Goal: Information Seeking & Learning: Learn about a topic

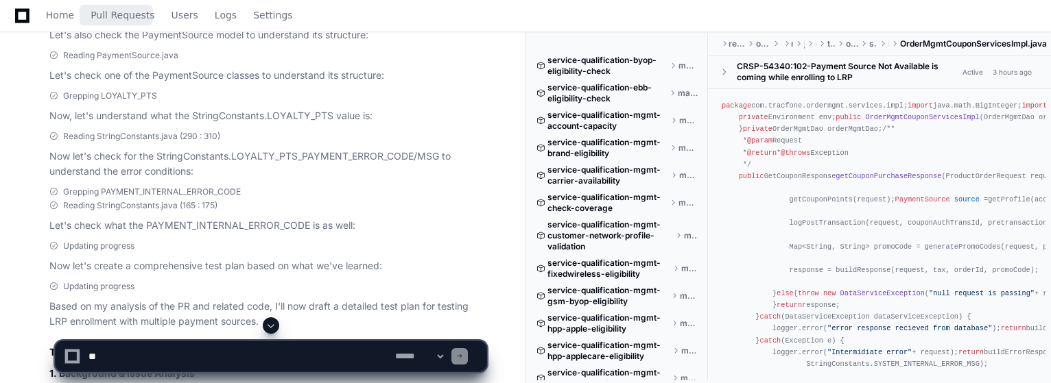
scroll to position [710, 0]
click at [272, 326] on span at bounding box center [270, 325] width 11 height 11
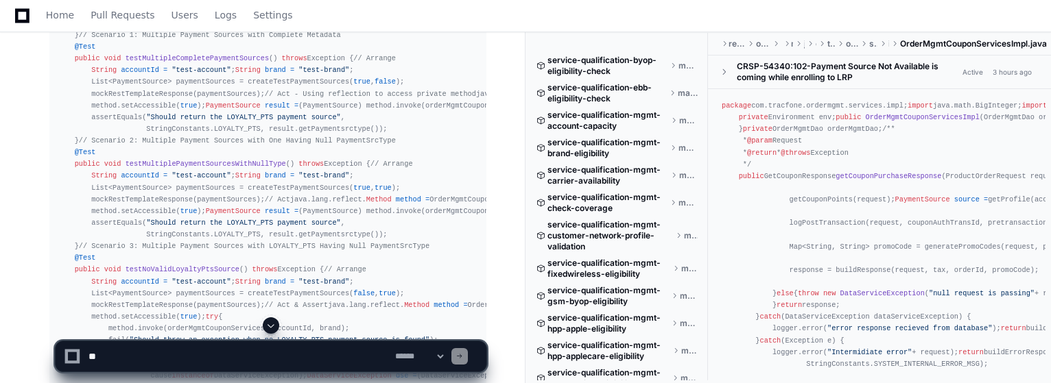
scroll to position [2479, 0]
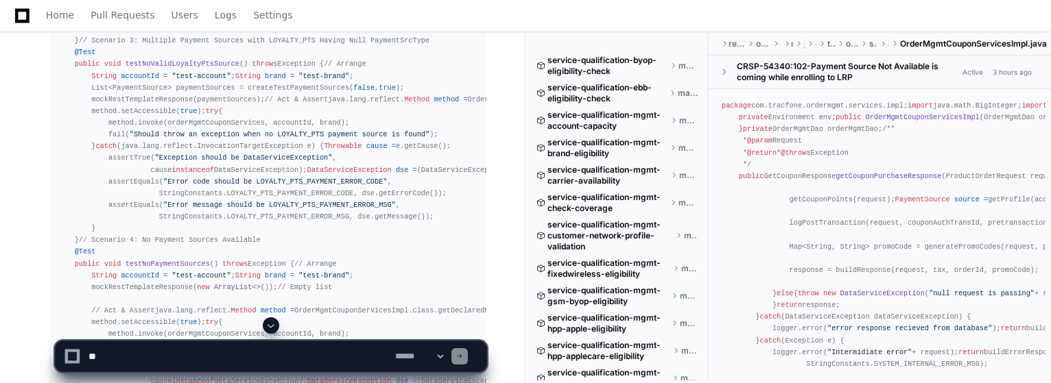
click at [272, 325] on span at bounding box center [270, 325] width 11 height 11
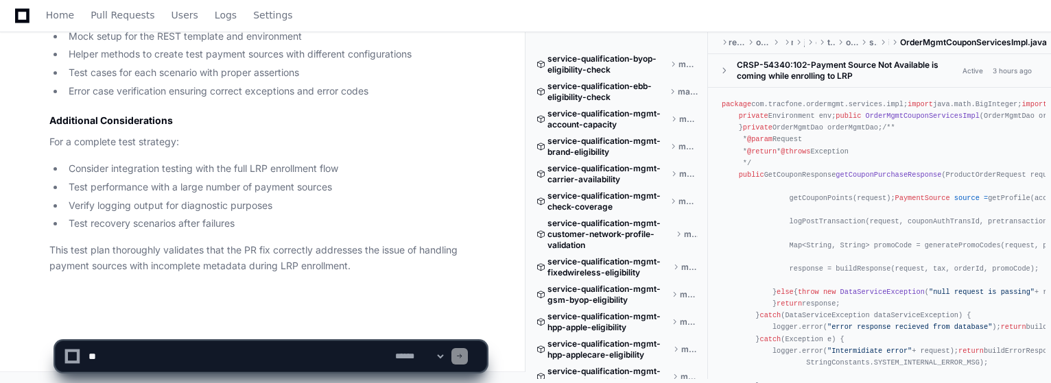
scroll to position [5359, 0]
click at [179, 19] on span "Users" at bounding box center [184, 15] width 27 height 8
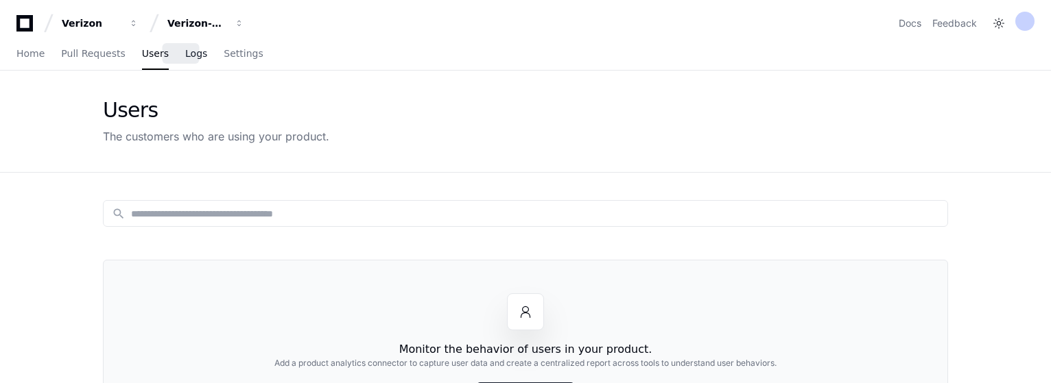
click at [185, 49] on span "Logs" at bounding box center [196, 53] width 22 height 8
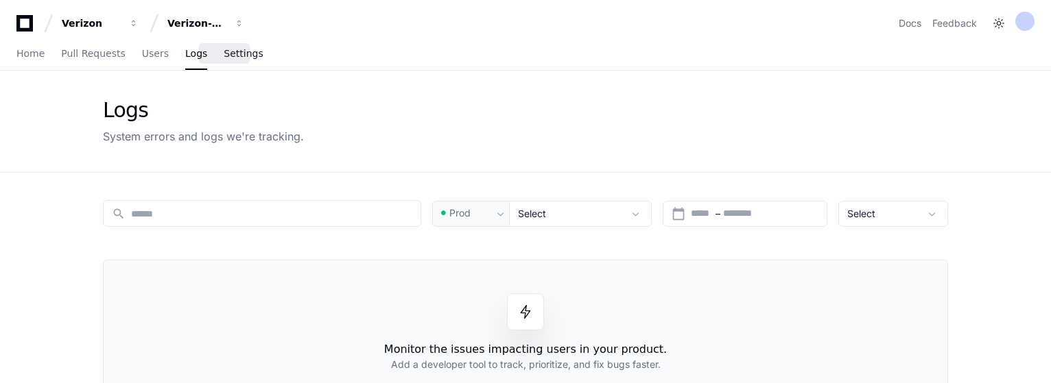
click at [224, 49] on span "Settings" at bounding box center [243, 53] width 39 height 8
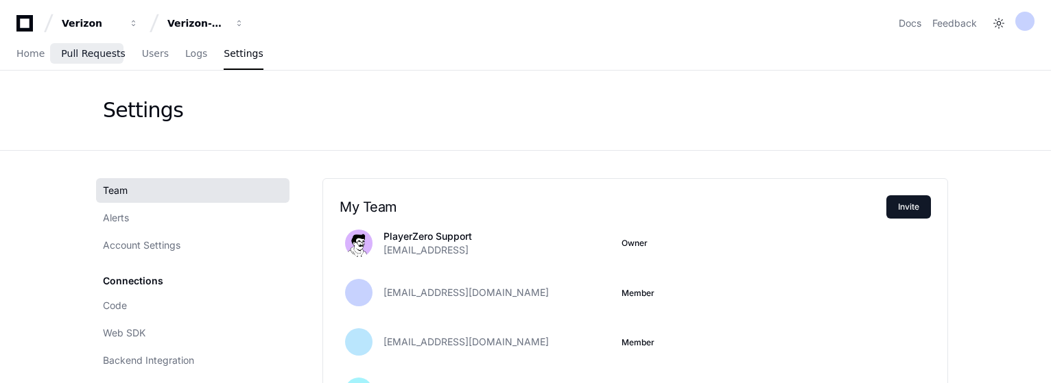
click at [105, 58] on span "Pull Requests" at bounding box center [93, 53] width 64 height 8
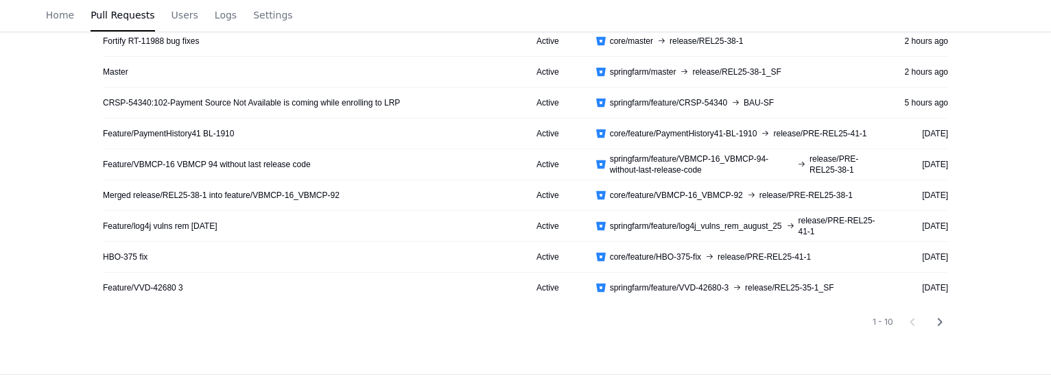
scroll to position [343, 0]
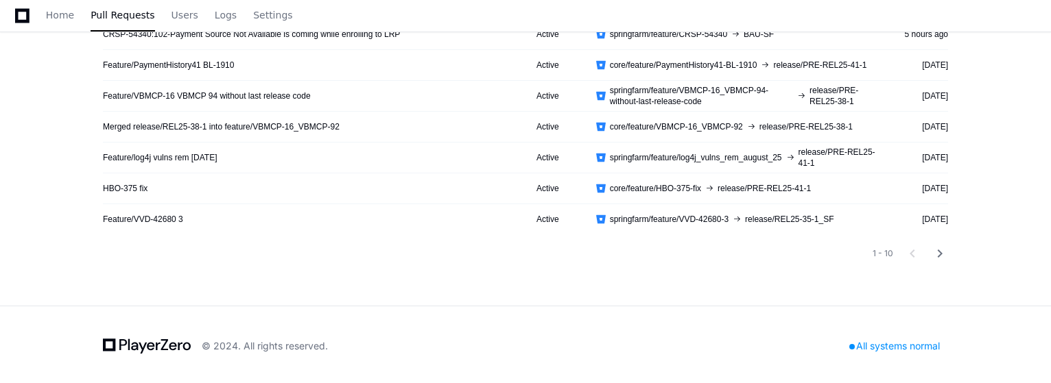
click at [901, 343] on div "All systems normal" at bounding box center [894, 346] width 107 height 19
click at [942, 254] on mat-icon "chevron_right" at bounding box center [939, 254] width 16 height 16
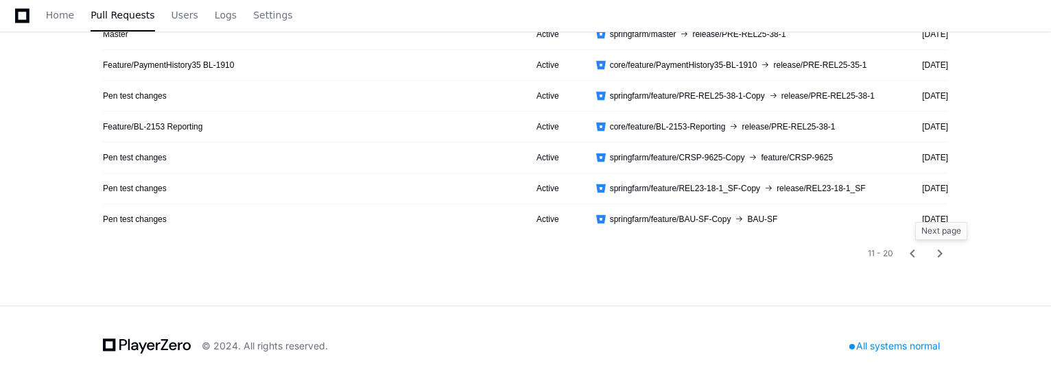
click at [942, 254] on mat-icon "chevron_right" at bounding box center [939, 254] width 16 height 16
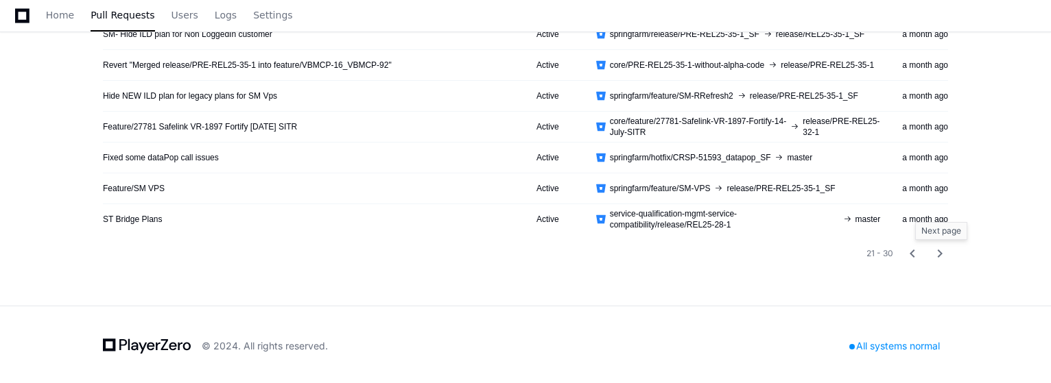
click at [942, 254] on mat-icon "chevron_right" at bounding box center [939, 254] width 16 height 16
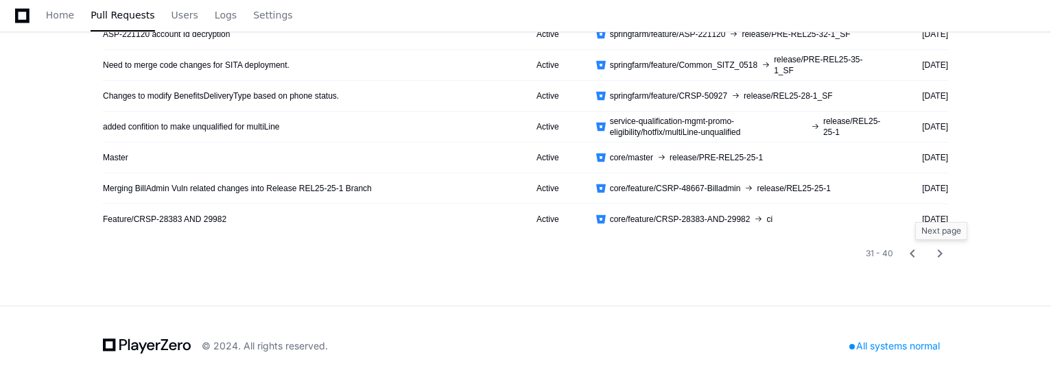
click at [938, 255] on mat-icon "chevron_right" at bounding box center [939, 254] width 16 height 16
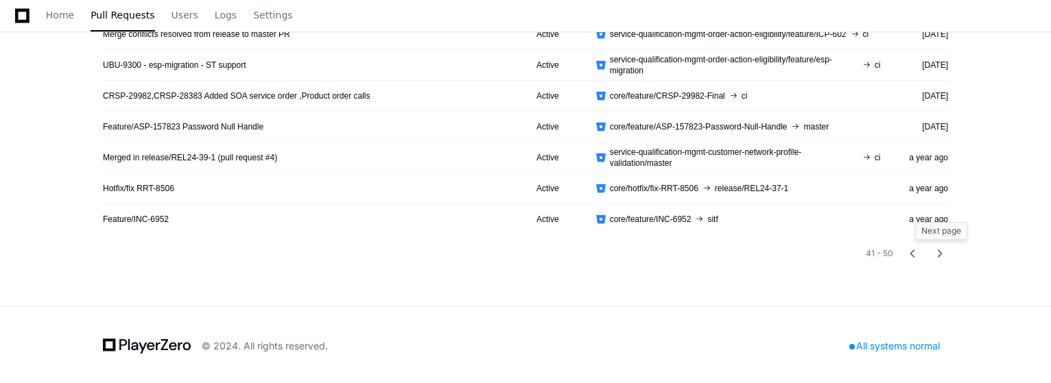
click at [941, 254] on mat-icon "chevron_right" at bounding box center [939, 254] width 16 height 16
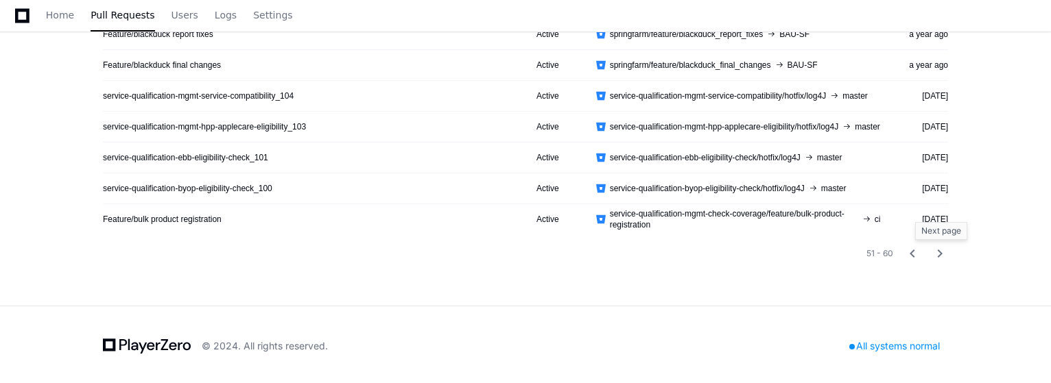
click at [938, 255] on mat-icon "chevron_right" at bounding box center [939, 254] width 16 height 16
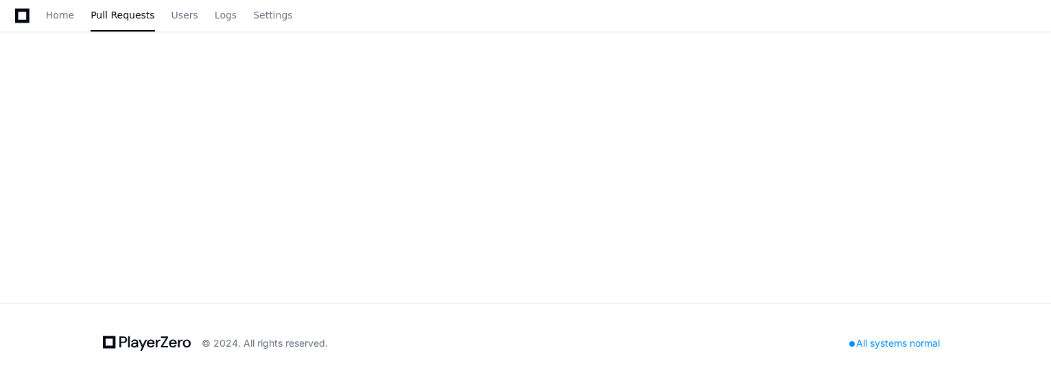
scroll to position [0, 0]
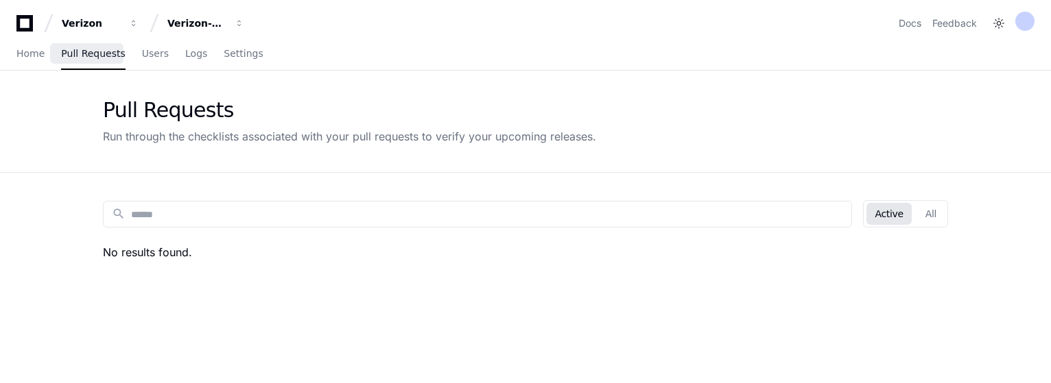
click at [94, 55] on span "Pull Requests" at bounding box center [93, 53] width 64 height 8
click at [121, 25] on div "Verizon-Clarify-Service-Qualifications" at bounding box center [91, 23] width 59 height 14
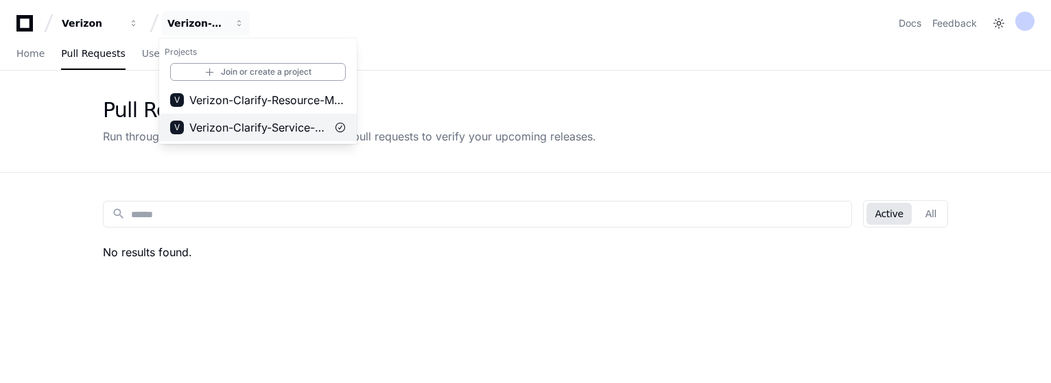
click at [285, 126] on span "Verizon-Clarify-Service-Qualifications" at bounding box center [257, 127] width 137 height 16
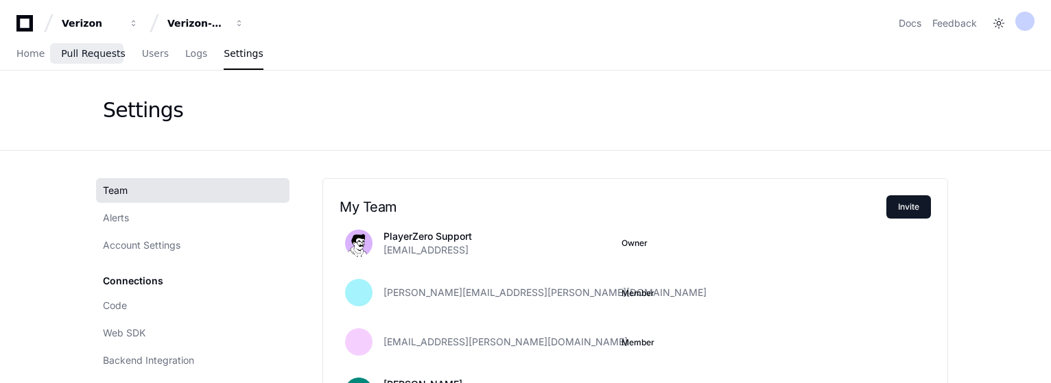
click at [103, 51] on span "Pull Requests" at bounding box center [93, 53] width 64 height 8
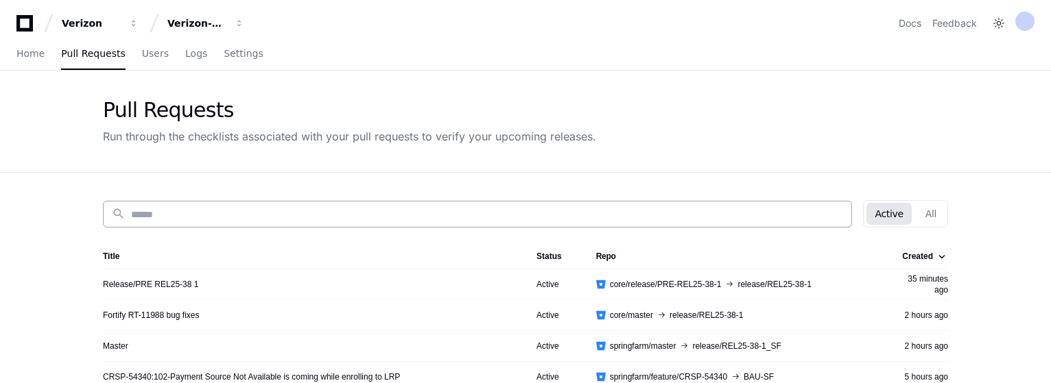
scroll to position [346, 0]
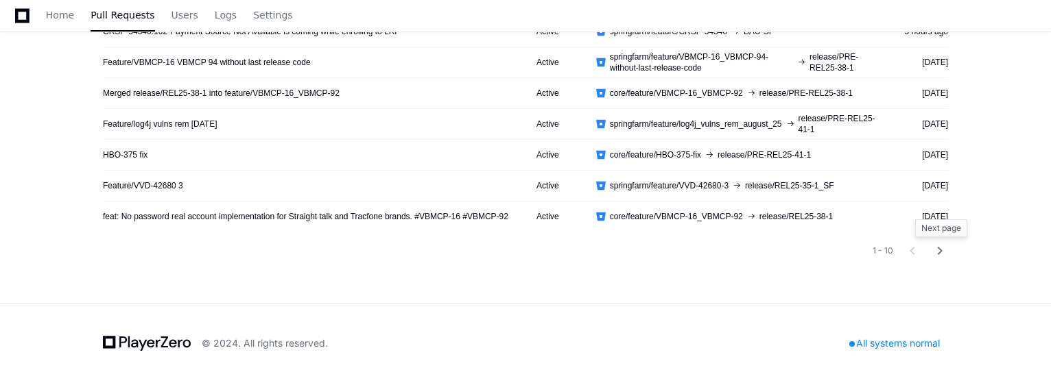
click at [938, 248] on mat-icon "chevron_right" at bounding box center [939, 251] width 16 height 16
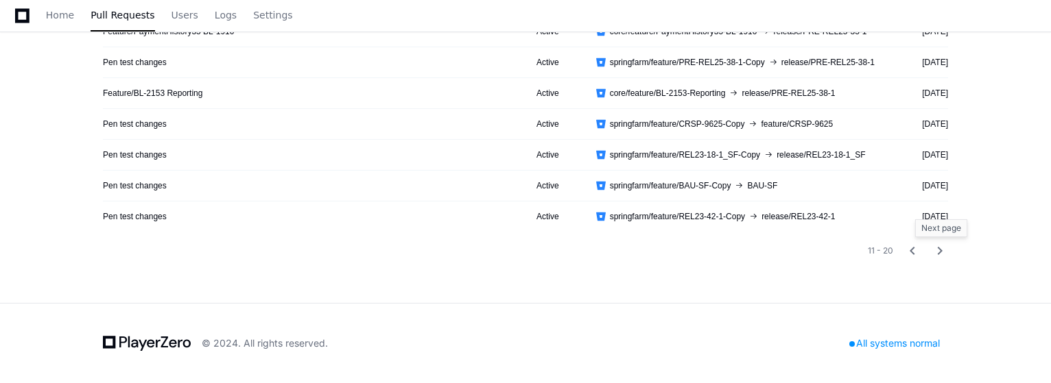
click at [938, 248] on mat-icon "chevron_right" at bounding box center [939, 251] width 16 height 16
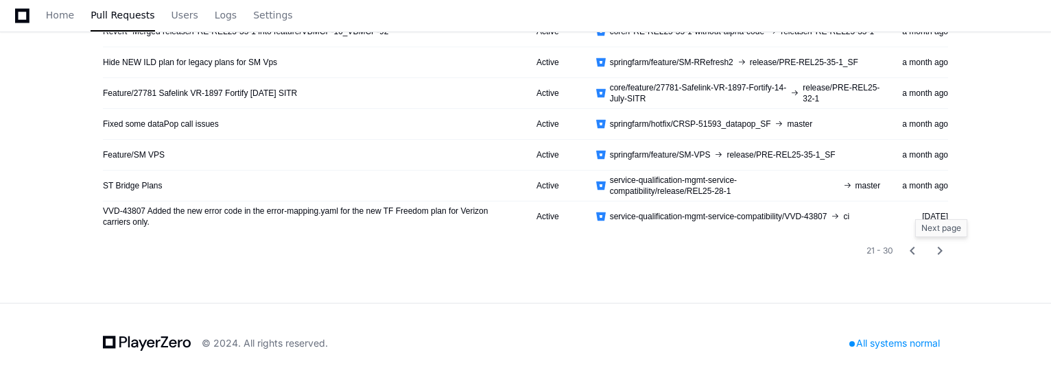
click at [938, 248] on mat-icon "chevron_right" at bounding box center [939, 251] width 16 height 16
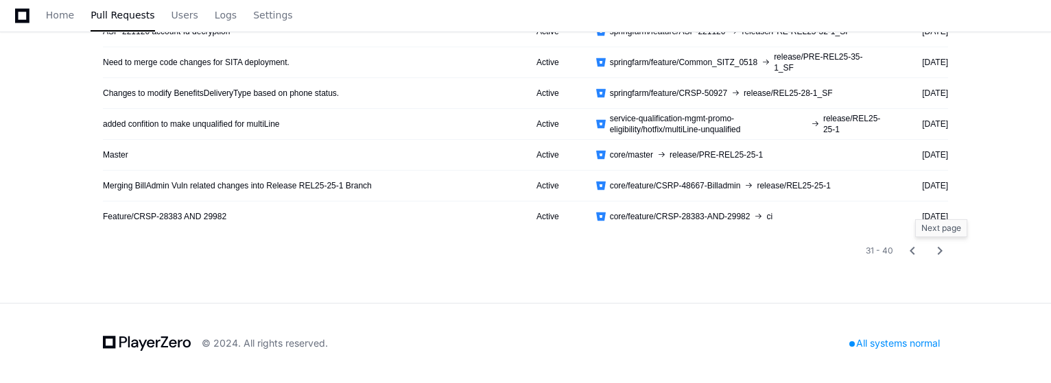
click at [938, 248] on mat-icon "chevron_right" at bounding box center [939, 251] width 16 height 16
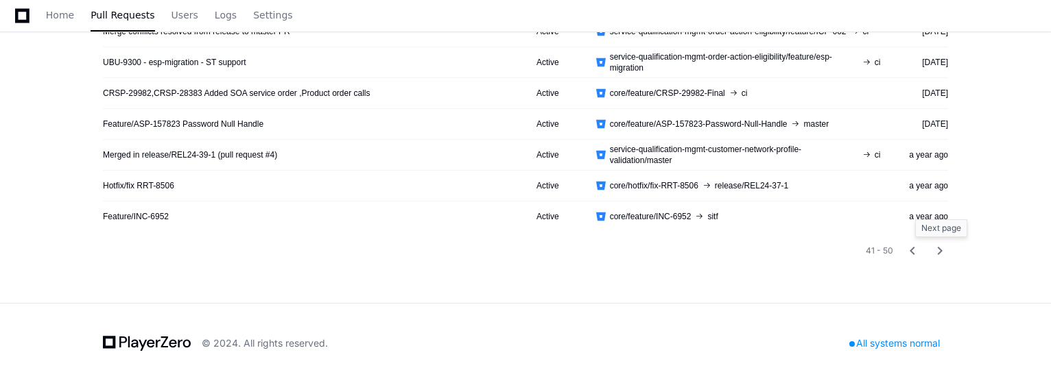
click at [940, 252] on mat-icon "chevron_right" at bounding box center [939, 251] width 16 height 16
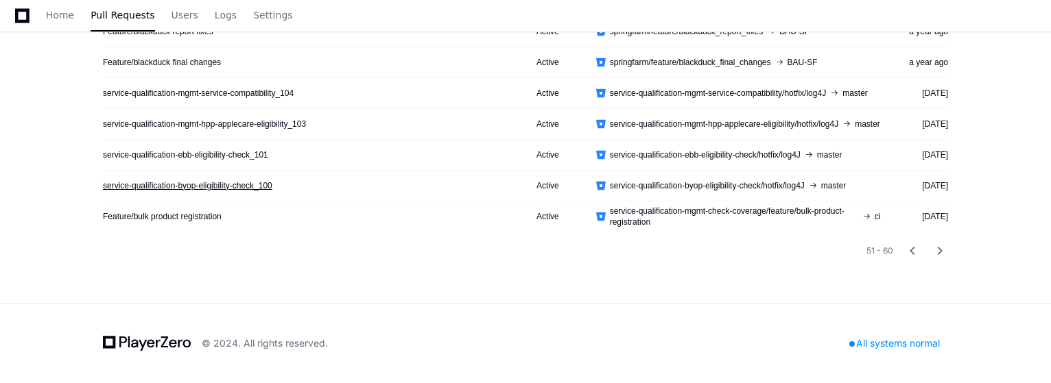
click at [231, 182] on link "service-qualification-byop-eligibility-check_100" at bounding box center [187, 185] width 169 height 11
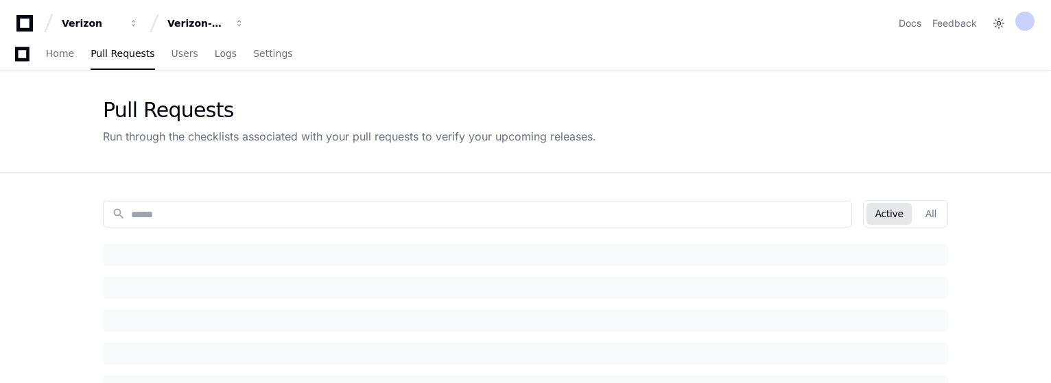
scroll to position [346, 0]
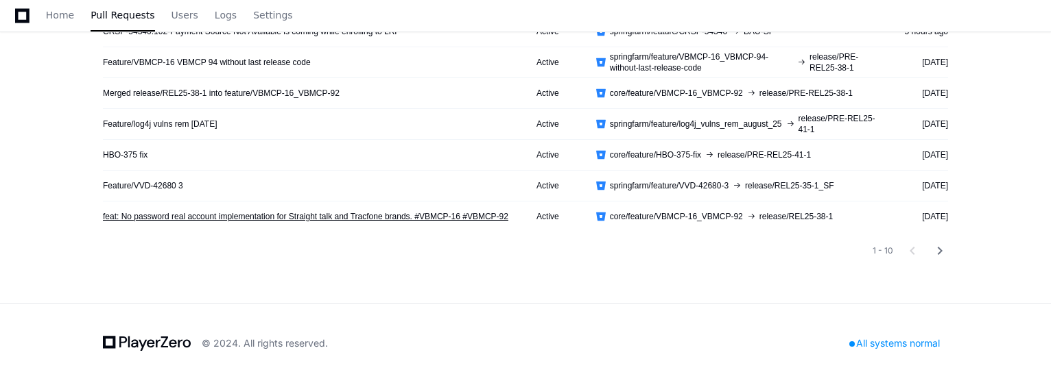
click at [206, 219] on link "feat: No password real account implementation for Straight talk and Tracfone br…" at bounding box center [305, 216] width 405 height 11
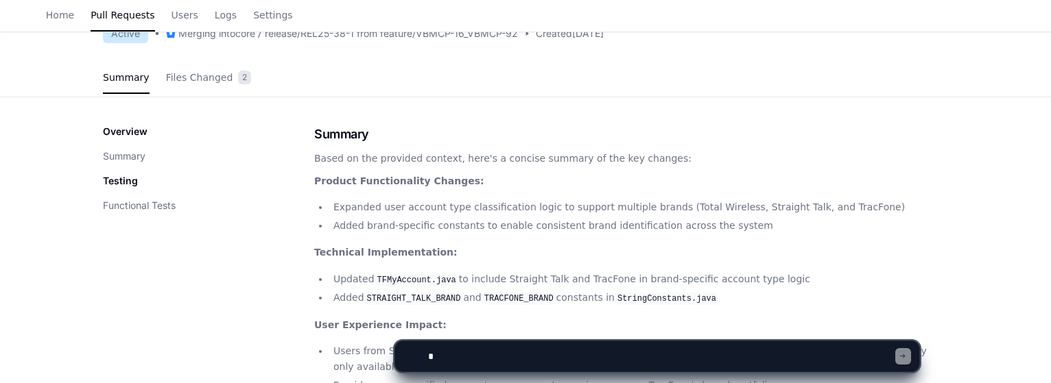
scroll to position [69, 0]
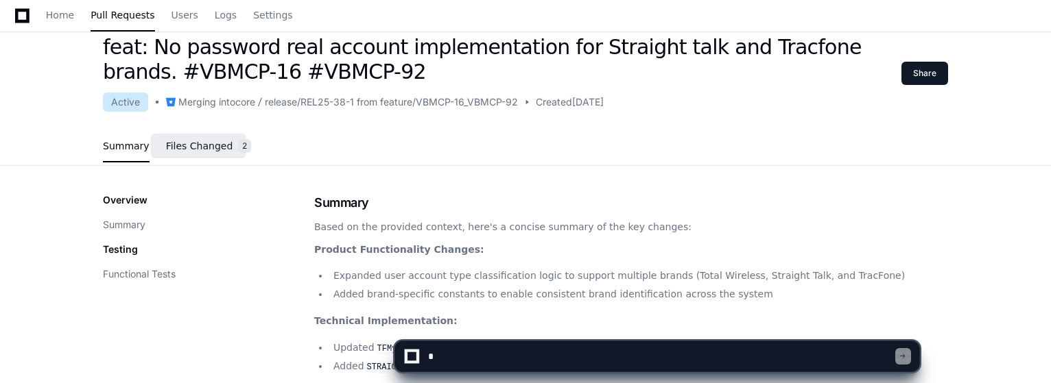
click at [198, 149] on span "Files Changed" at bounding box center [199, 146] width 67 height 8
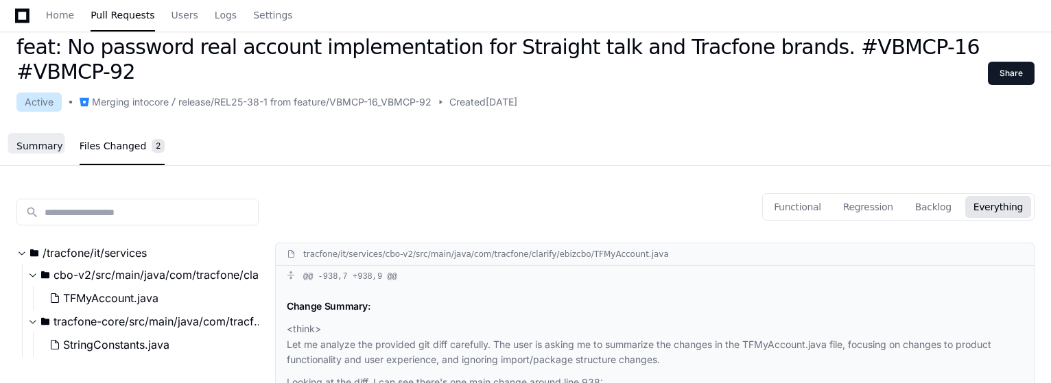
click at [38, 142] on span "Summary" at bounding box center [39, 146] width 47 height 8
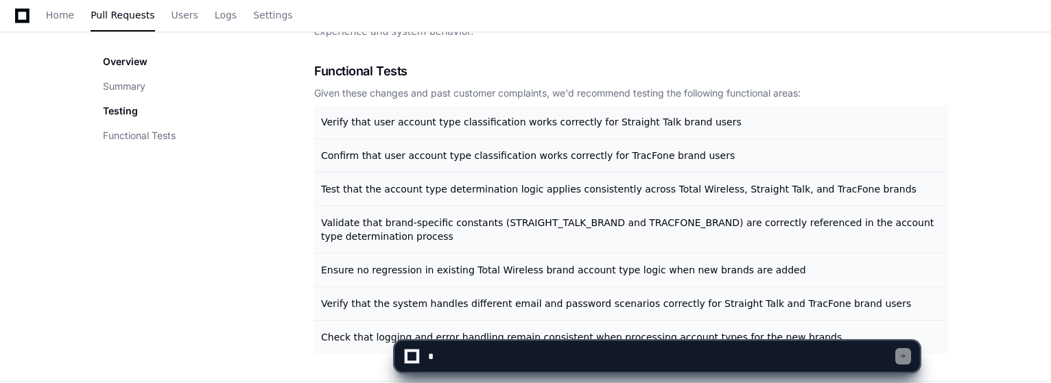
scroll to position [617, 0]
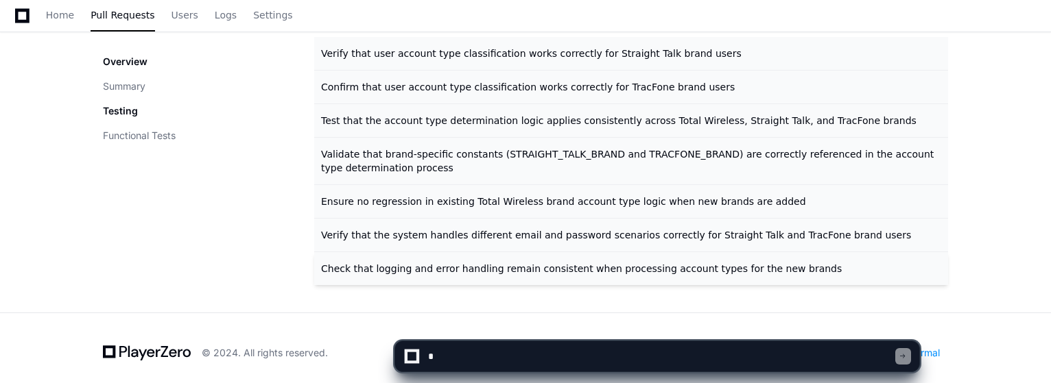
click at [440, 272] on span "Check that logging and error handling remain consistent when processing account…" at bounding box center [581, 268] width 521 height 11
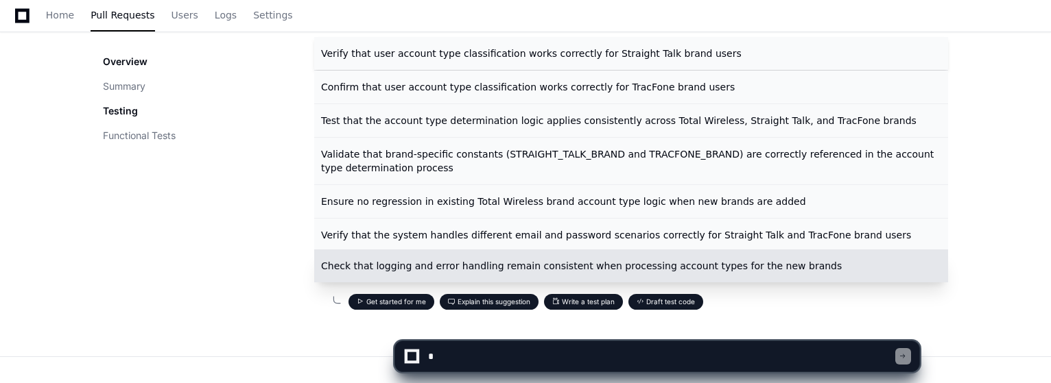
click at [454, 52] on span "Verify that user account type classification works correctly for Straight Talk …" at bounding box center [531, 53] width 420 height 11
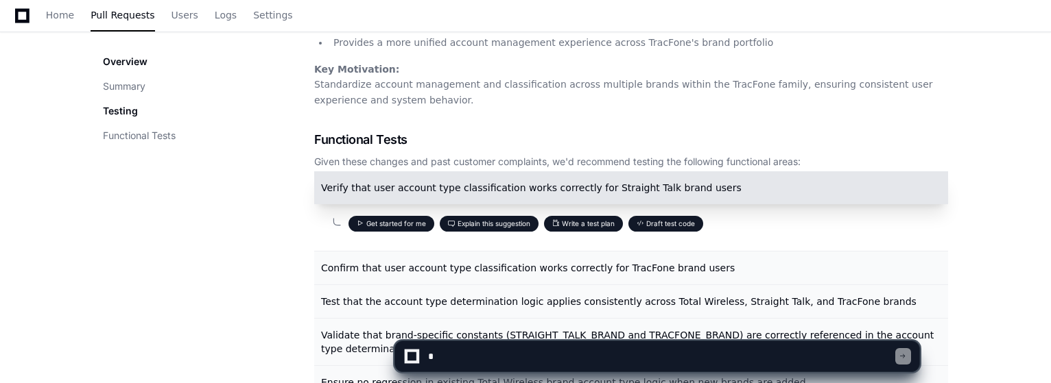
scroll to position [549, 0]
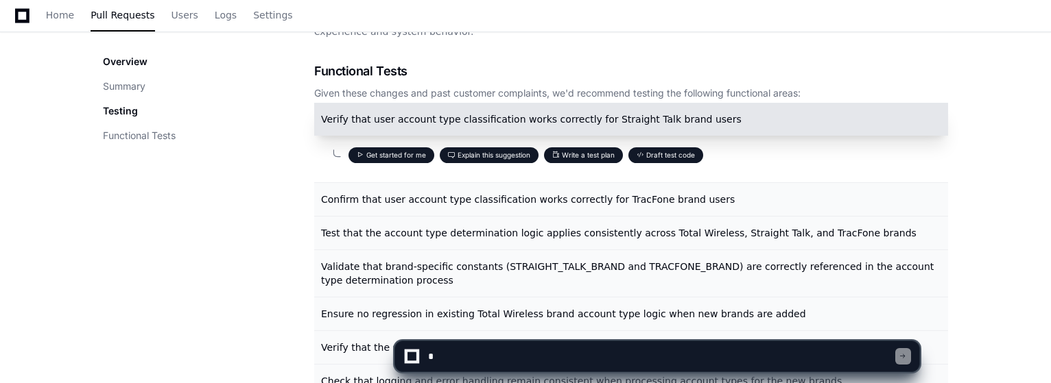
click at [572, 157] on button "Write a test plan" at bounding box center [583, 155] width 79 height 16
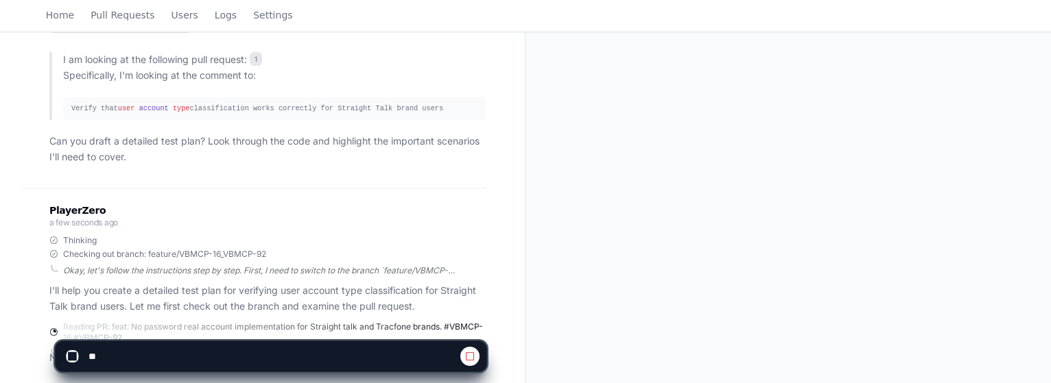
scroll to position [298, 0]
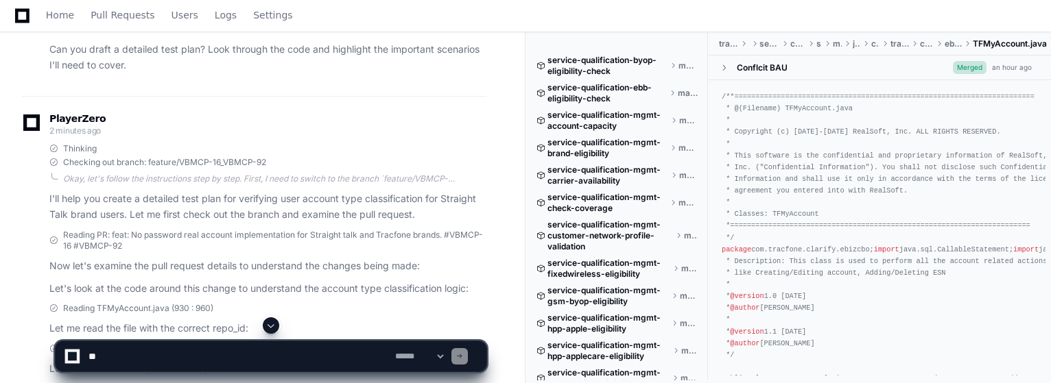
click at [274, 321] on span at bounding box center [270, 325] width 11 height 11
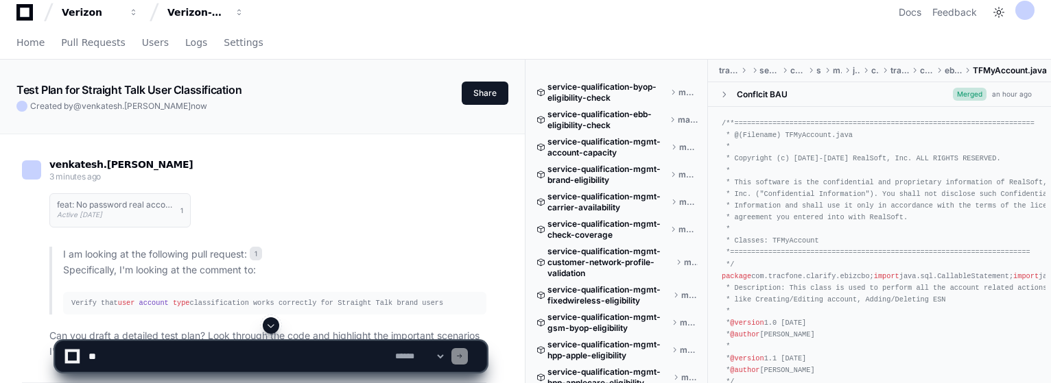
scroll to position [0, 0]
